Goal: Task Accomplishment & Management: Complete application form

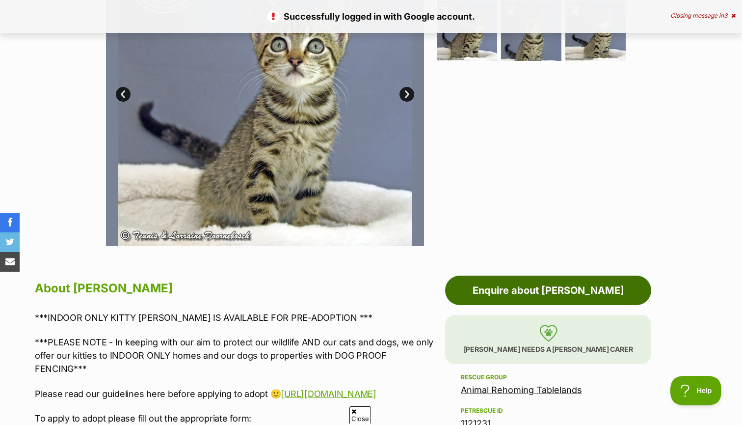
scroll to position [281, 0]
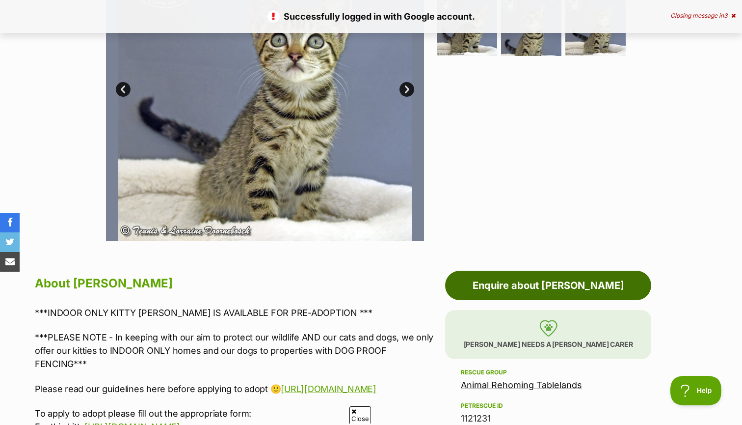
click at [492, 286] on link "Enquire about [PERSON_NAME]" at bounding box center [548, 285] width 206 height 29
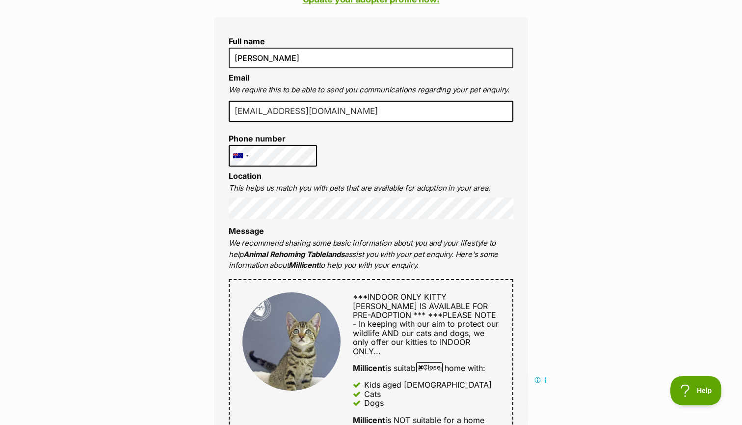
scroll to position [199, 0]
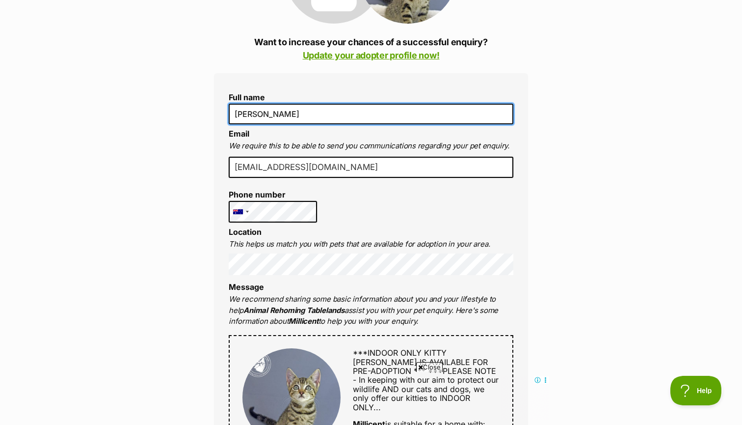
drag, startPoint x: 281, startPoint y: 113, endPoint x: 193, endPoint y: 93, distance: 89.7
type input "[PERSON_NAME]"
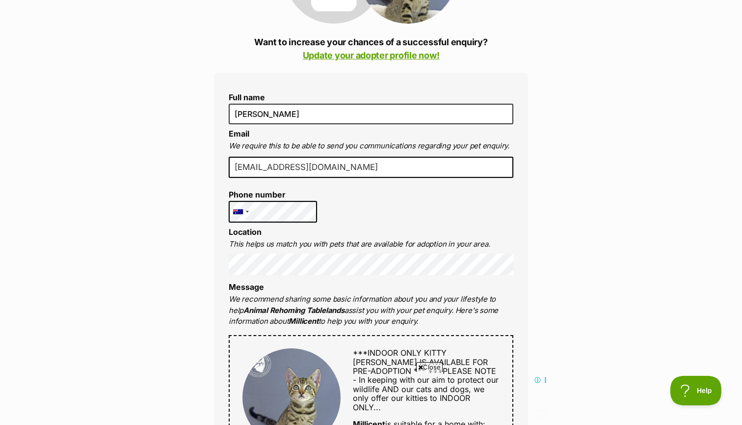
drag, startPoint x: 296, startPoint y: 167, endPoint x: 211, endPoint y: 158, distance: 85.5
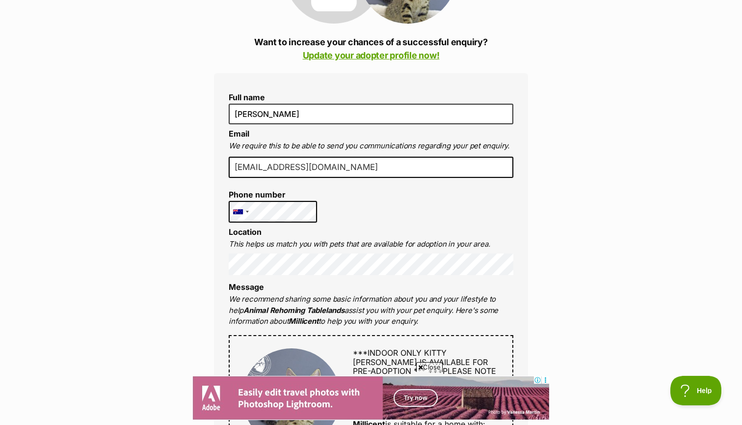
type input "[EMAIL_ADDRESS][DOMAIN_NAME]"
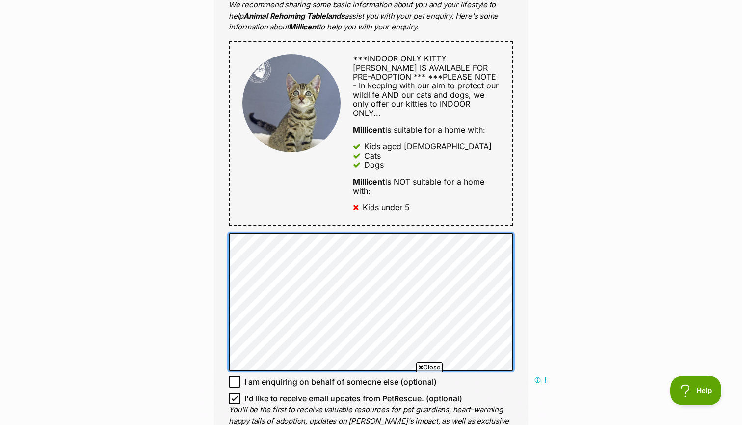
scroll to position [0, 0]
click at [173, 205] on div "Enquire about [PERSON_NAME] Want to increase your chances of a successful enqui…" at bounding box center [371, 254] width 742 height 1316
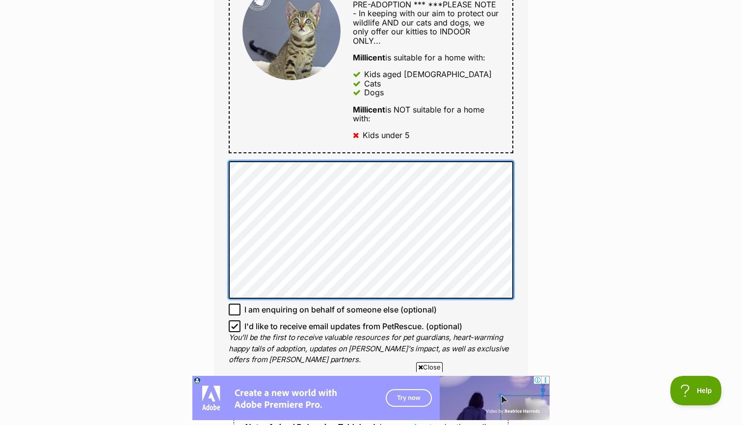
scroll to position [566, 0]
click at [218, 152] on div "Full name [PERSON_NAME] Email We require this to be able to send you communicat…" at bounding box center [371, 49] width 314 height 685
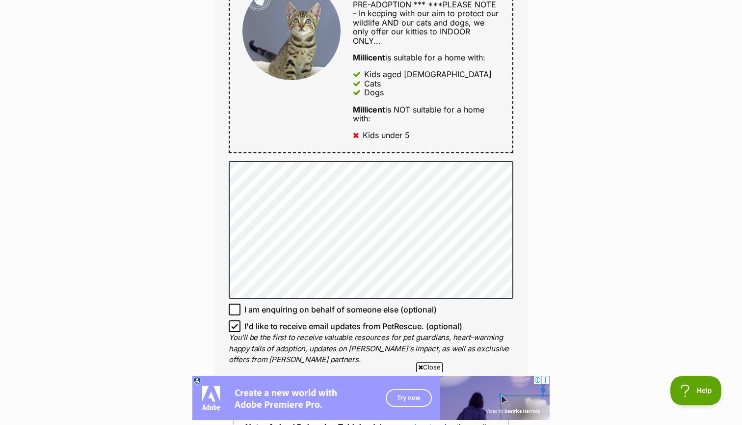
click at [201, 160] on div "Enquire about [PERSON_NAME] Want to increase your chances of a successful enqui…" at bounding box center [371, 182] width 344 height 1316
